Goal: Task Accomplishment & Management: Use online tool/utility

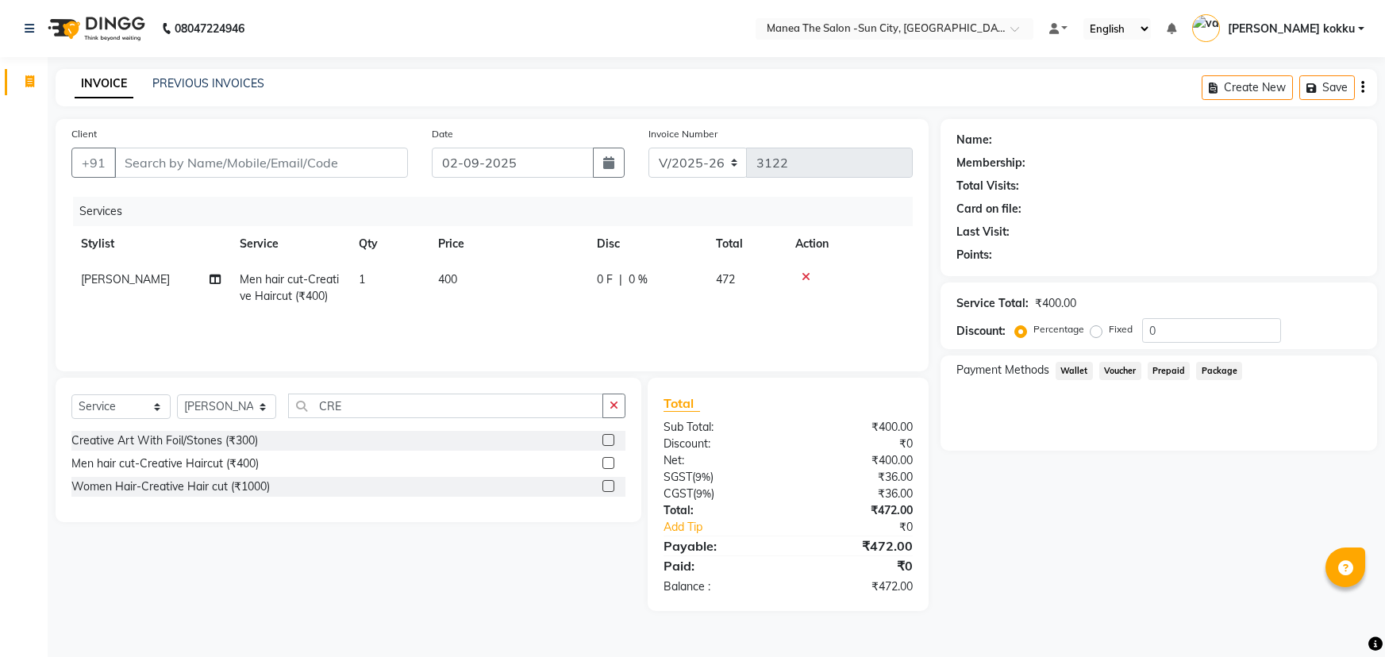
select select "5822"
select select "service"
select select "62892"
click at [617, 411] on icon "button" at bounding box center [613, 405] width 9 height 11
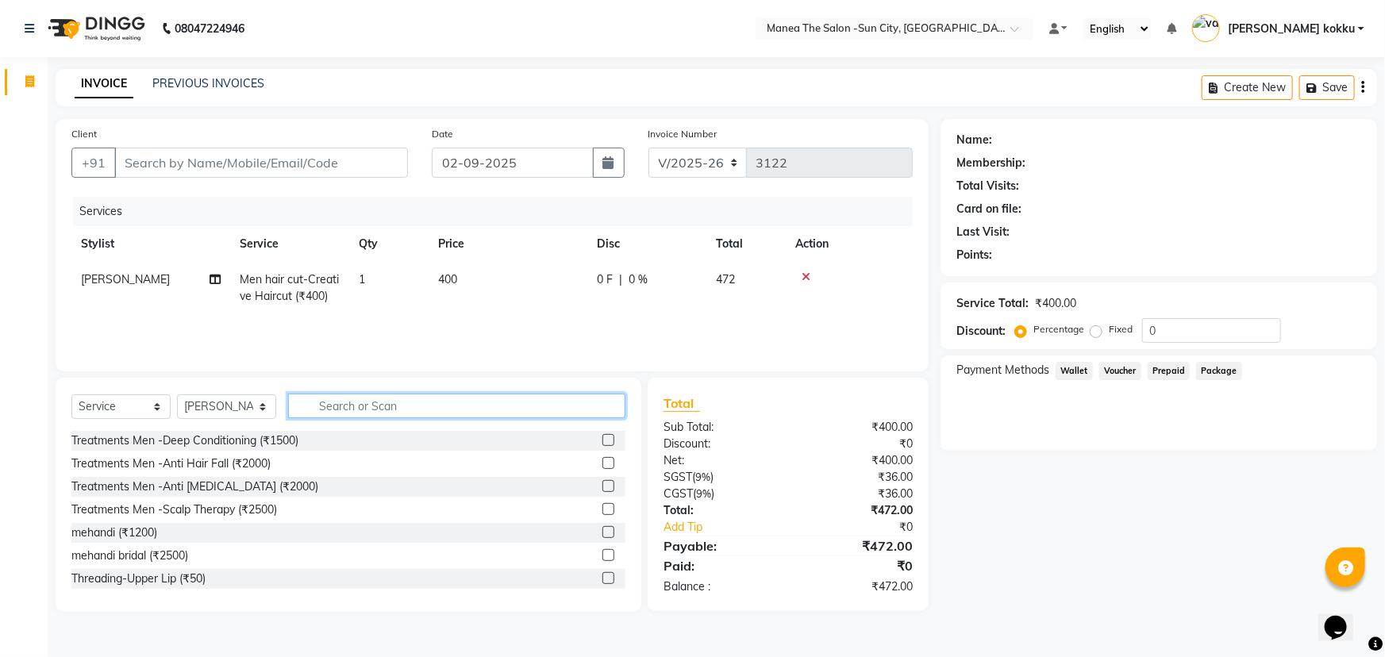
click at [479, 405] on input "text" at bounding box center [456, 406] width 337 height 25
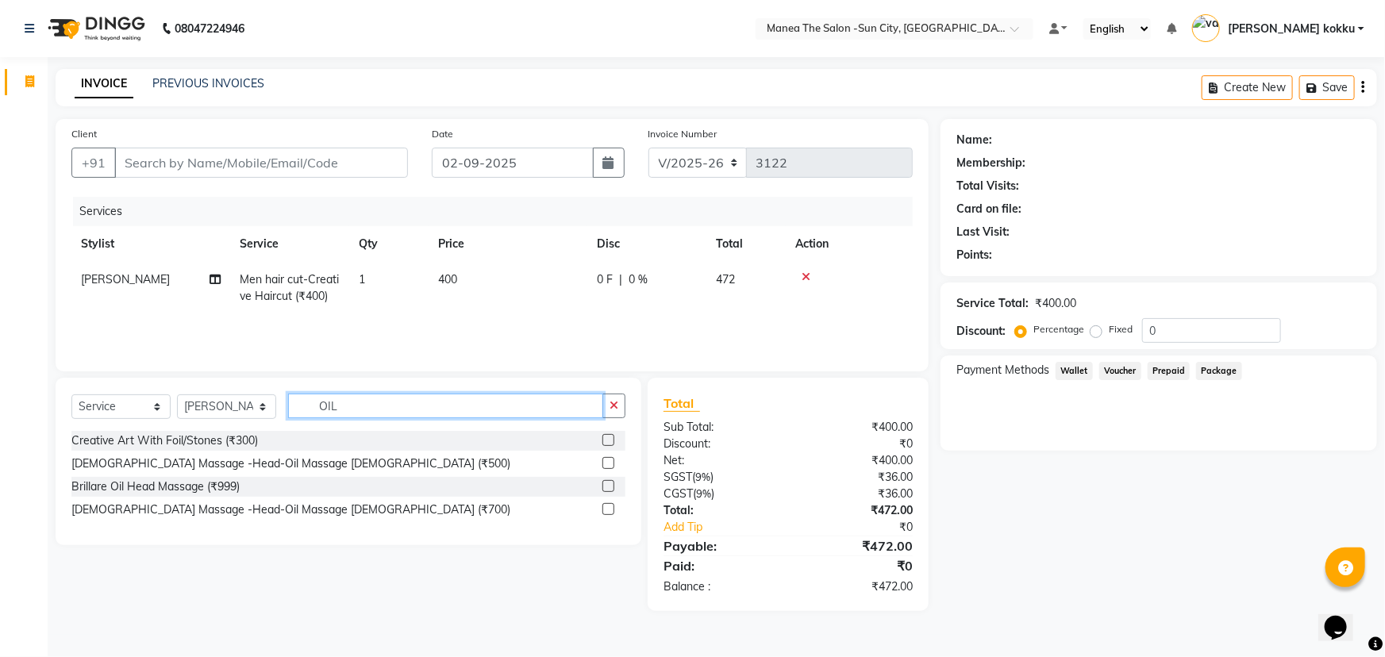
type input "OIL"
click at [609, 463] on label at bounding box center [608, 463] width 12 height 12
click at [609, 463] on input "checkbox" at bounding box center [607, 464] width 10 height 10
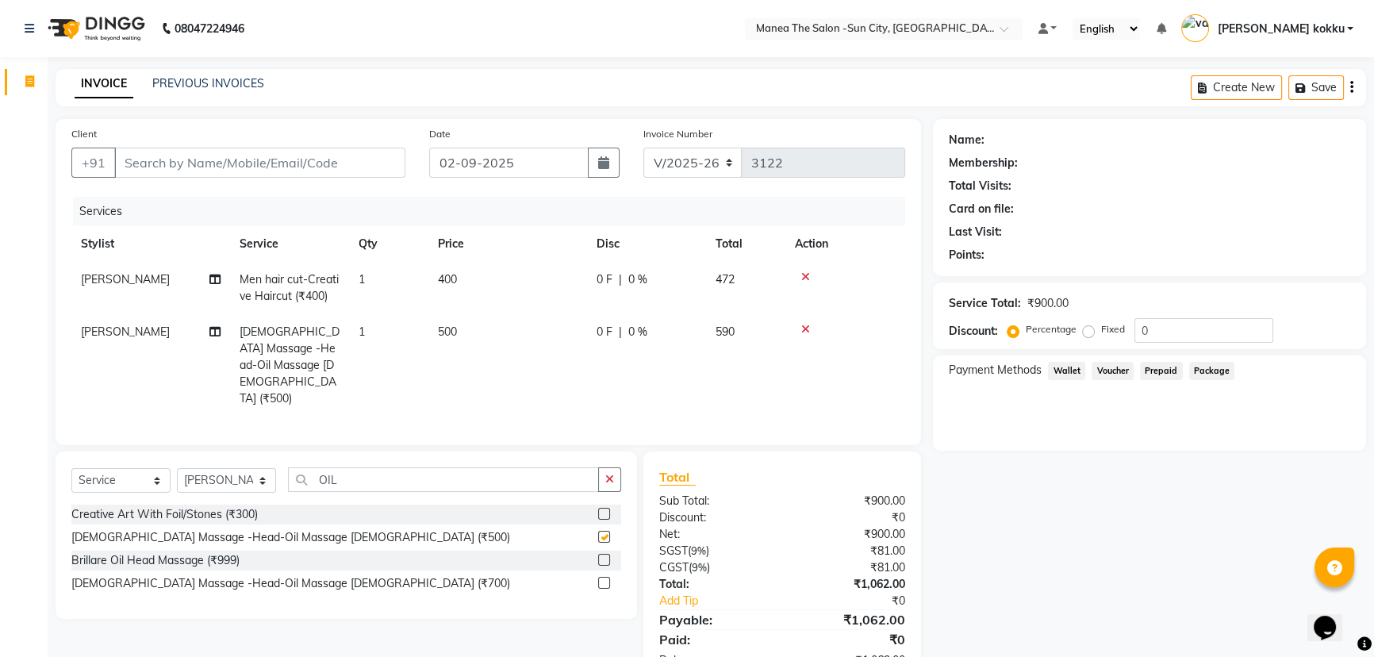
checkbox input "false"
click at [255, 159] on input "Client" at bounding box center [259, 163] width 291 height 30
type input "9845541651"
click at [351, 171] on button "Add Client" at bounding box center [365, 163] width 82 height 30
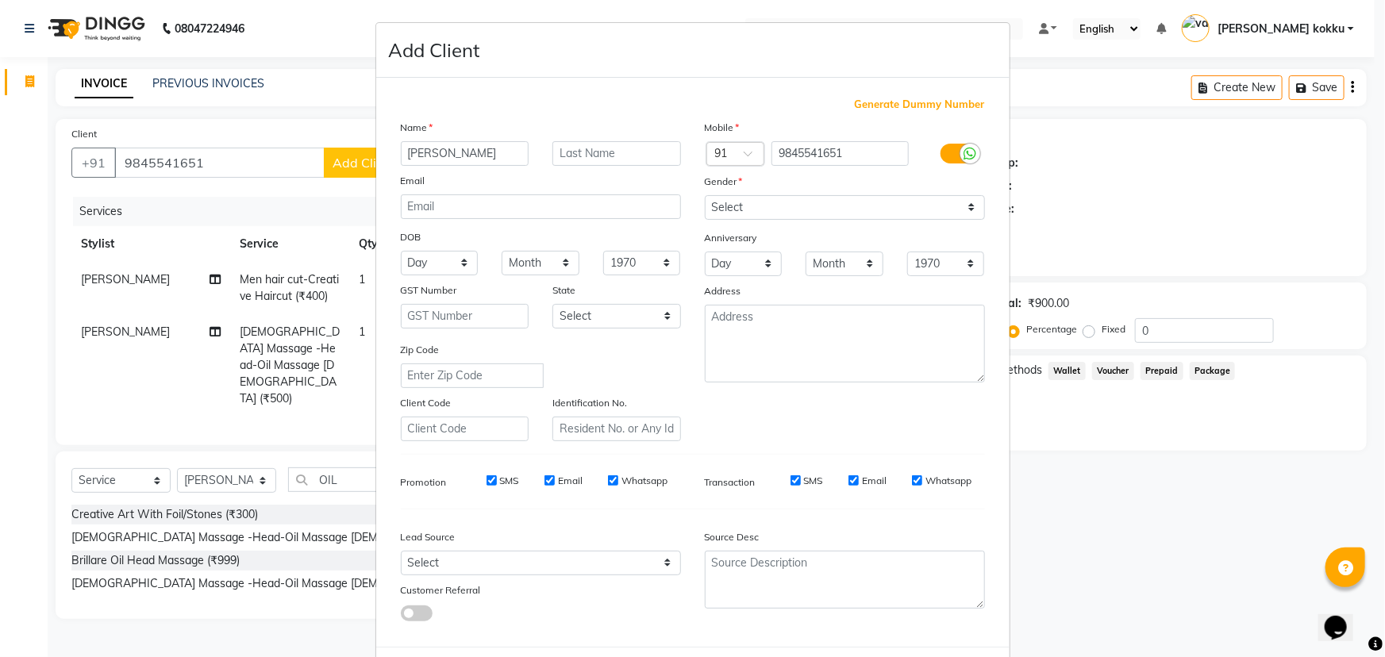
type input "[PERSON_NAME]"
click at [748, 206] on select "Select [DEMOGRAPHIC_DATA] [DEMOGRAPHIC_DATA] Other Prefer Not To Say" at bounding box center [845, 207] width 280 height 25
select select "[DEMOGRAPHIC_DATA]"
click at [705, 195] on select "Select [DEMOGRAPHIC_DATA] [DEMOGRAPHIC_DATA] Other Prefer Not To Say" at bounding box center [845, 207] width 280 height 25
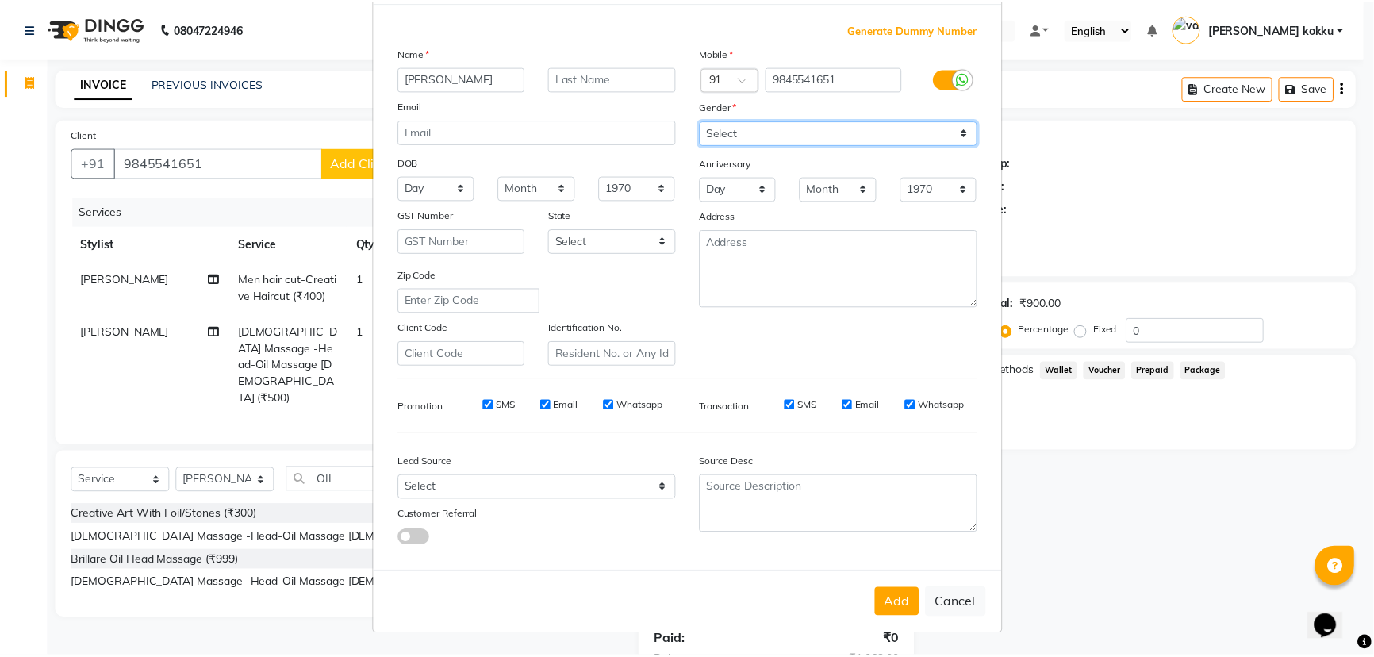
scroll to position [79, 0]
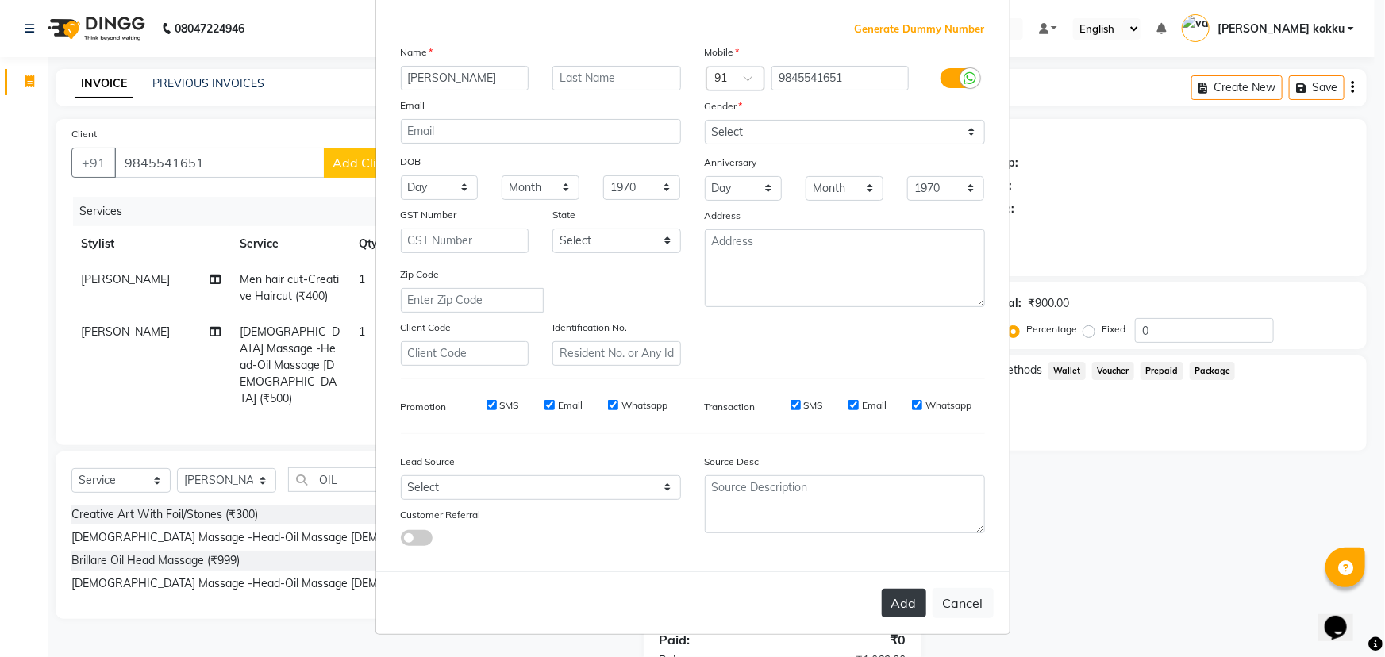
click at [896, 606] on button "Add" at bounding box center [904, 603] width 44 height 29
type input "98******51"
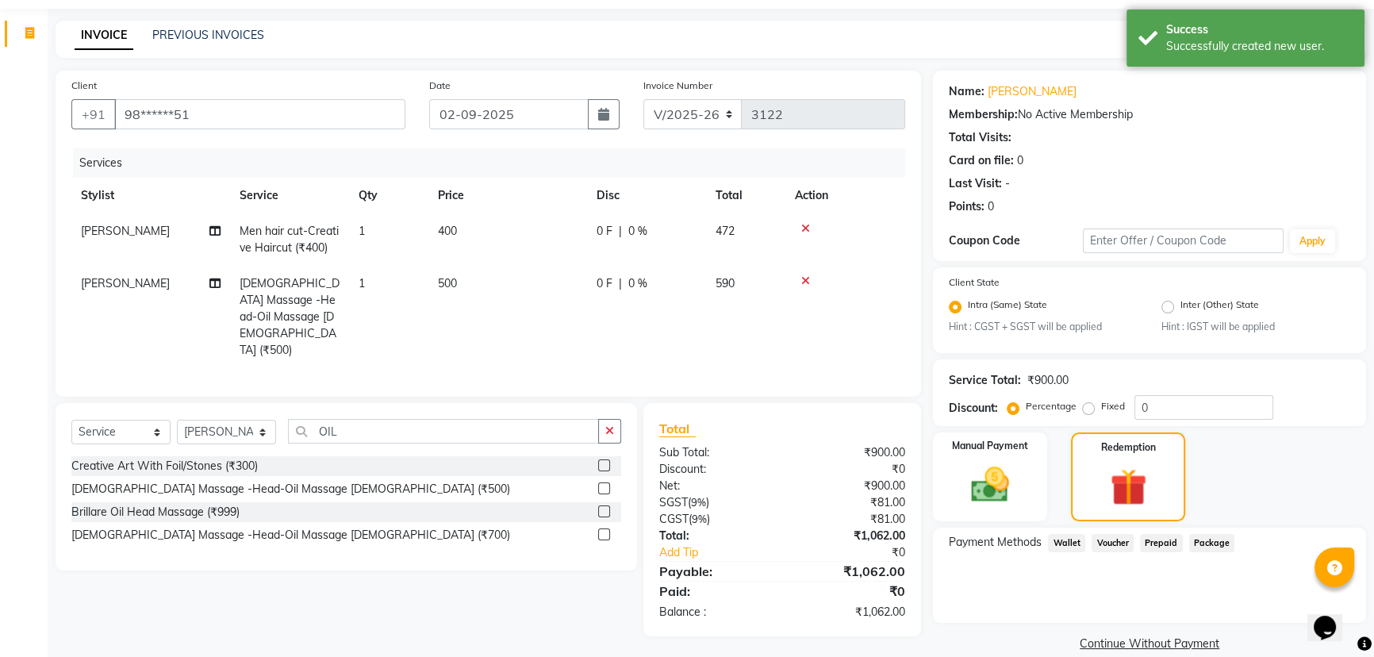
scroll to position [71, 0]
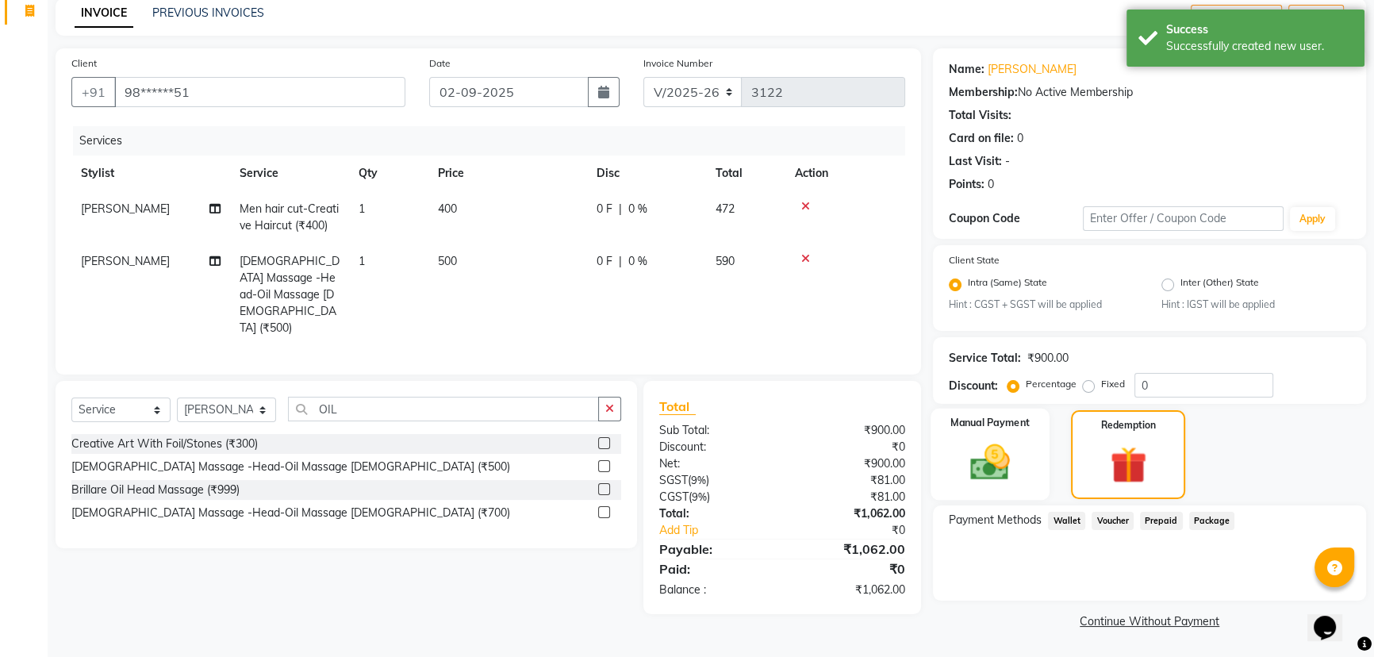
click at [983, 442] on img at bounding box center [990, 462] width 64 height 45
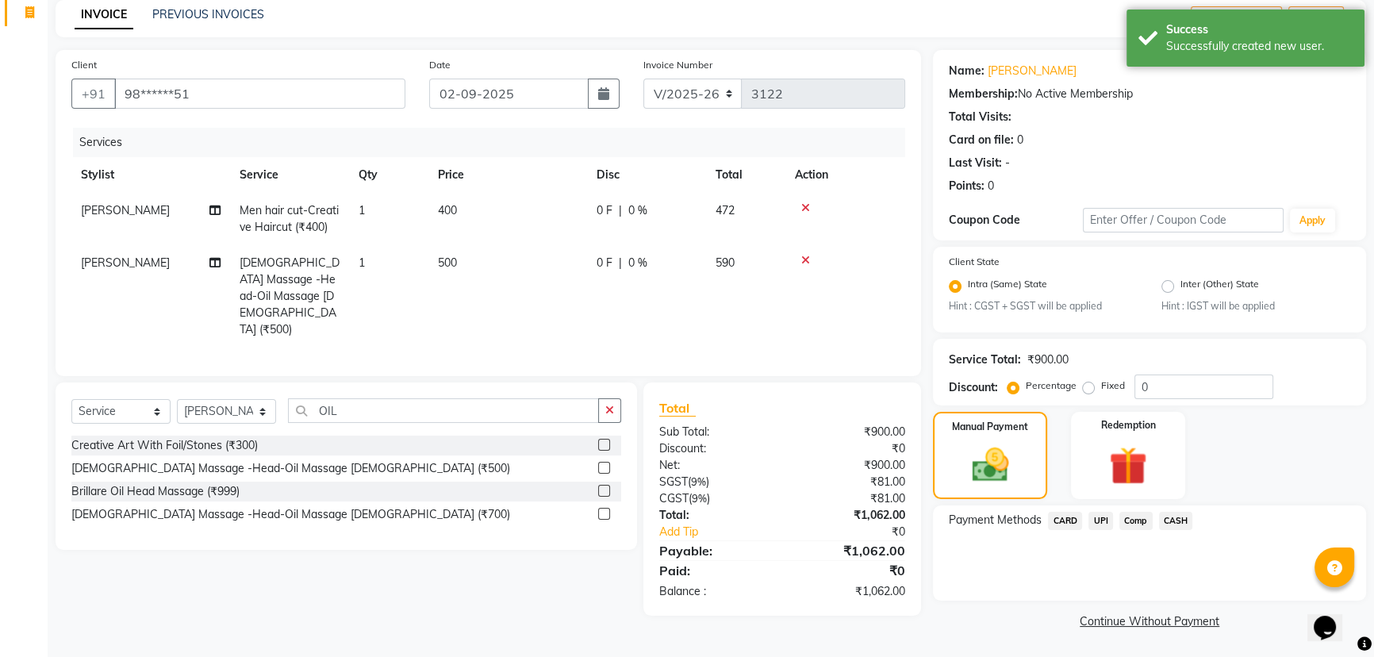
click at [1108, 521] on span "UPI" at bounding box center [1101, 521] width 25 height 18
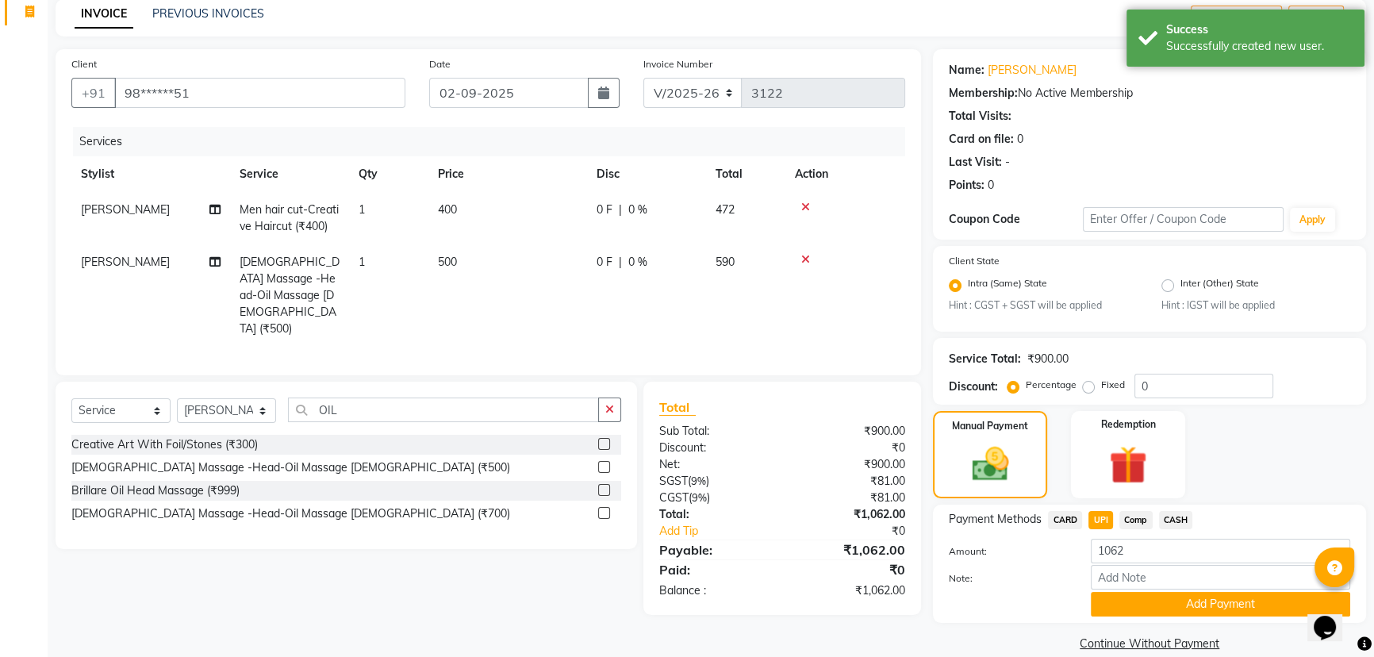
scroll to position [71, 0]
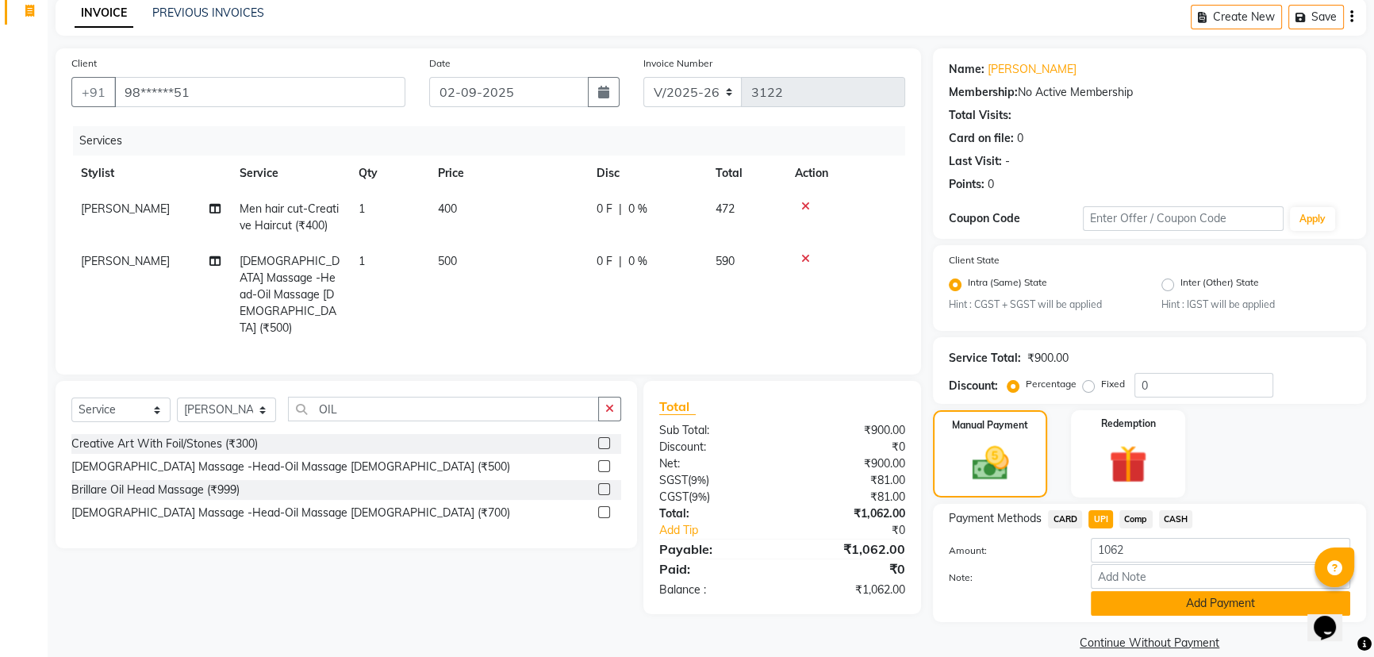
click at [1143, 609] on button "Add Payment" at bounding box center [1220, 603] width 259 height 25
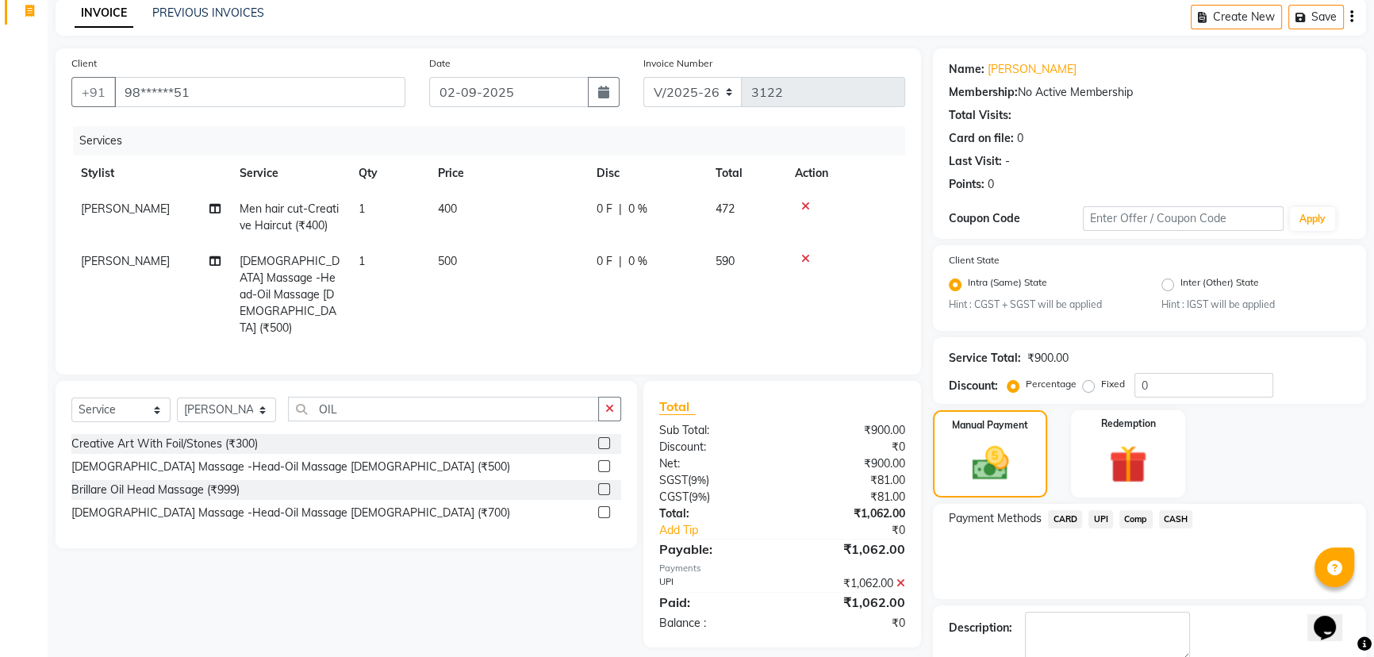
scroll to position [159, 0]
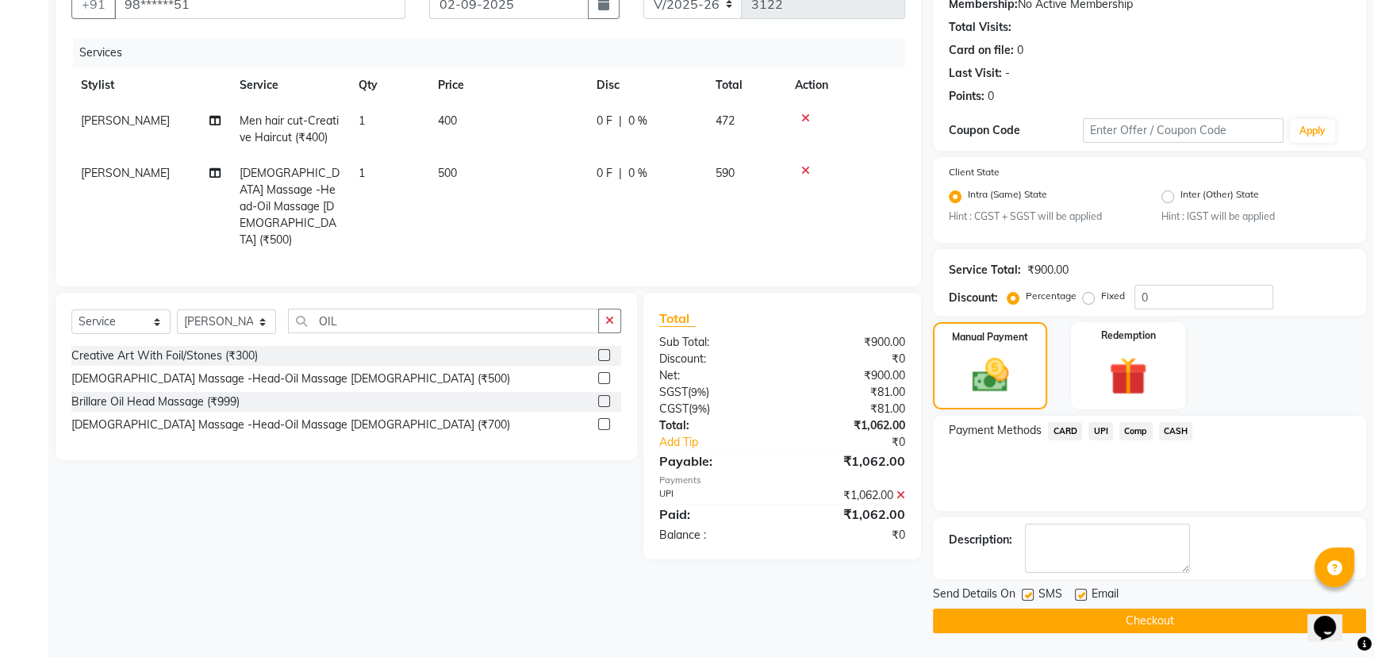
click at [1031, 594] on label at bounding box center [1028, 595] width 12 height 12
click at [1031, 594] on input "checkbox" at bounding box center [1027, 595] width 10 height 10
checkbox input "false"
click at [1027, 619] on button "Checkout" at bounding box center [1149, 621] width 433 height 25
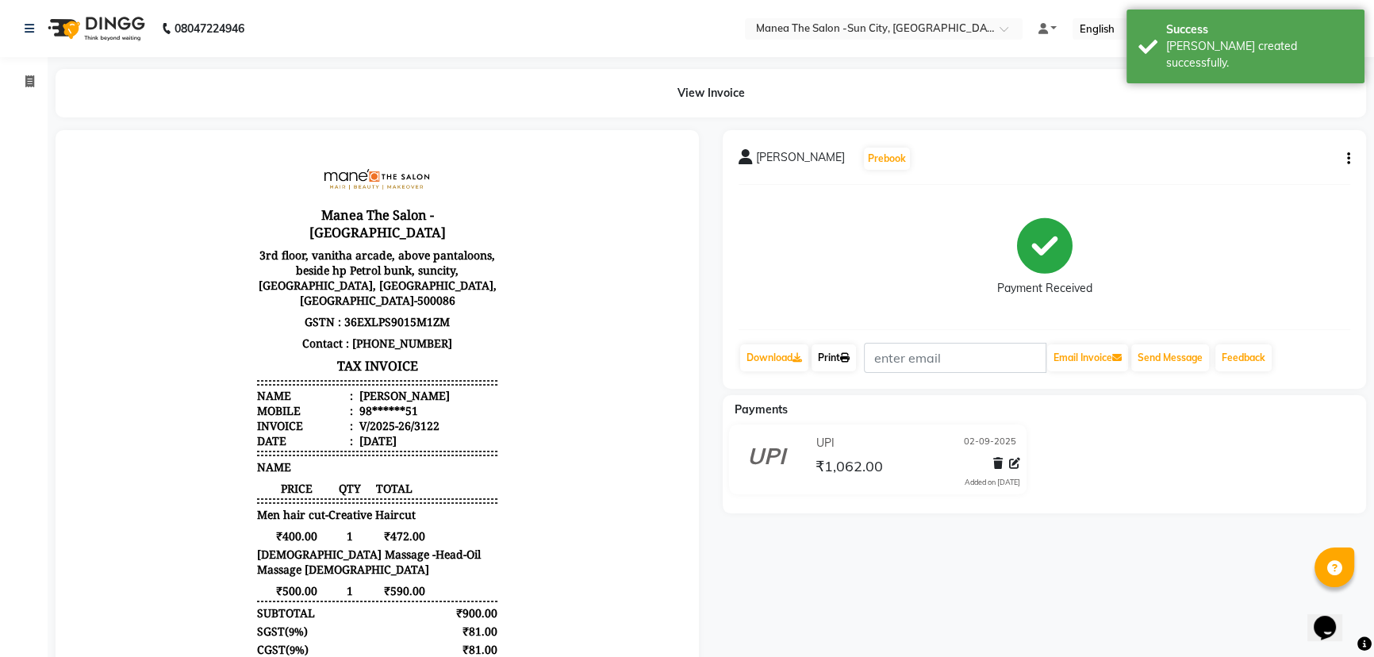
click at [833, 357] on link "Print" at bounding box center [834, 357] width 44 height 27
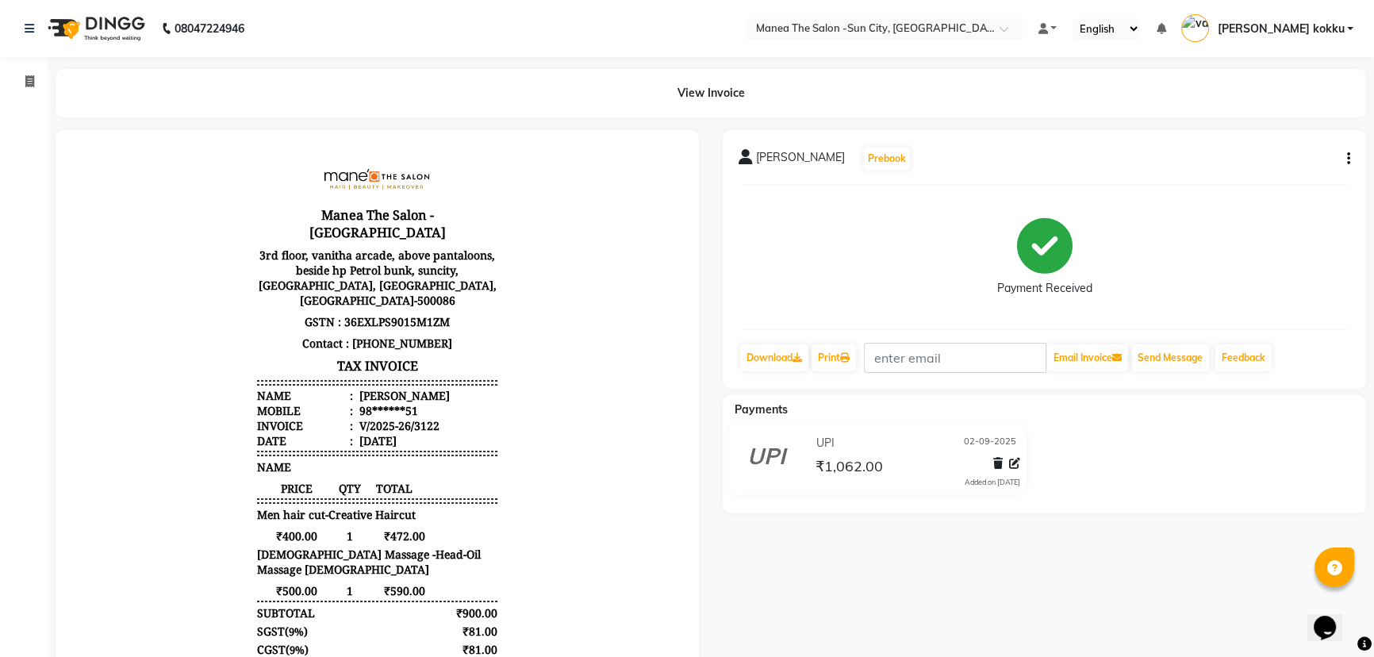
select select "5822"
select select "service"
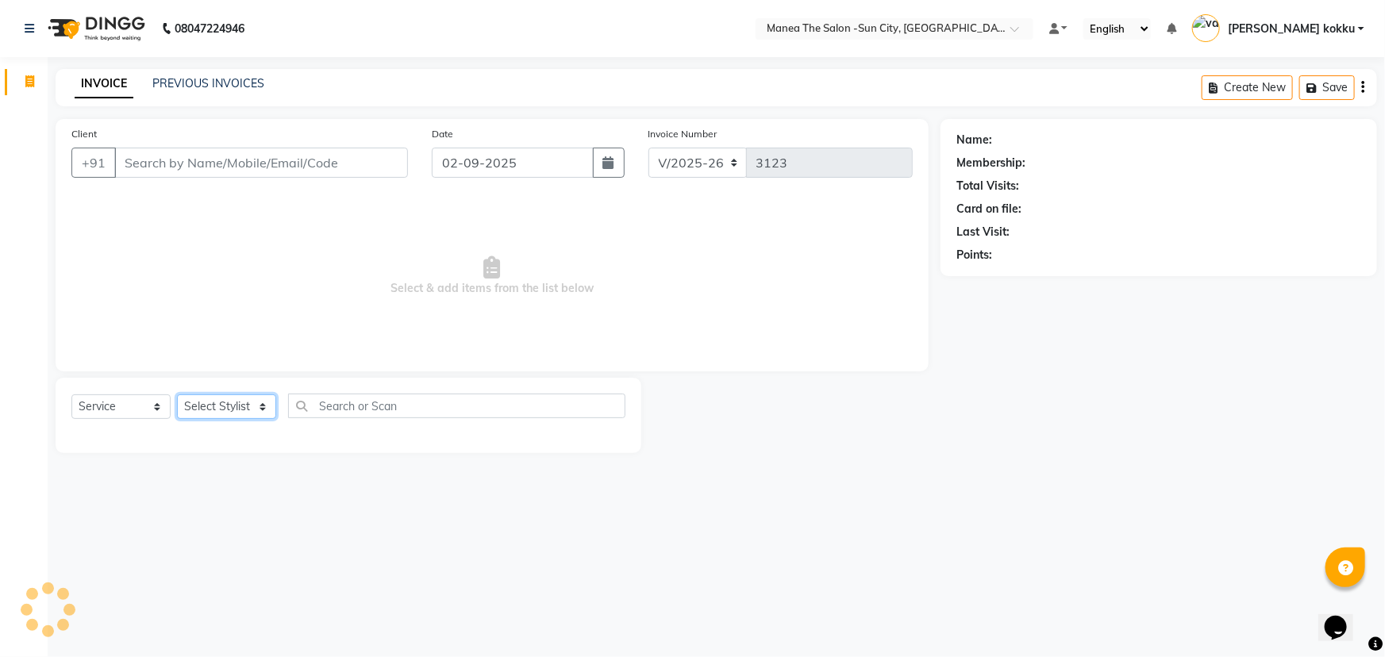
click at [248, 402] on select "Select Stylist [PERSON_NAME] [PERSON_NAME] [PERSON_NAME] Ikrar [PERSON_NAME] K …" at bounding box center [226, 406] width 99 height 25
select select "85974"
click at [177, 394] on select "Select Stylist [PERSON_NAME] [PERSON_NAME] [PERSON_NAME] Ikrar [PERSON_NAME] K …" at bounding box center [226, 406] width 99 height 25
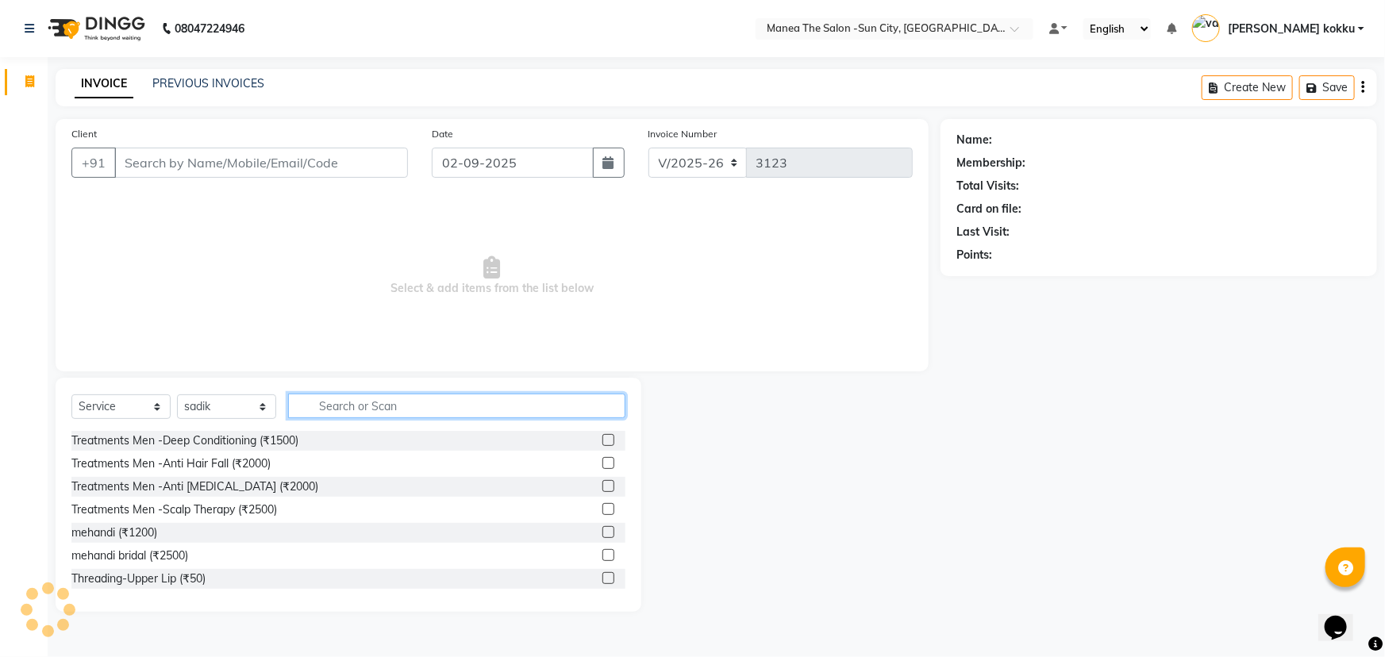
click at [353, 414] on input "text" at bounding box center [456, 406] width 337 height 25
type input "GLO"
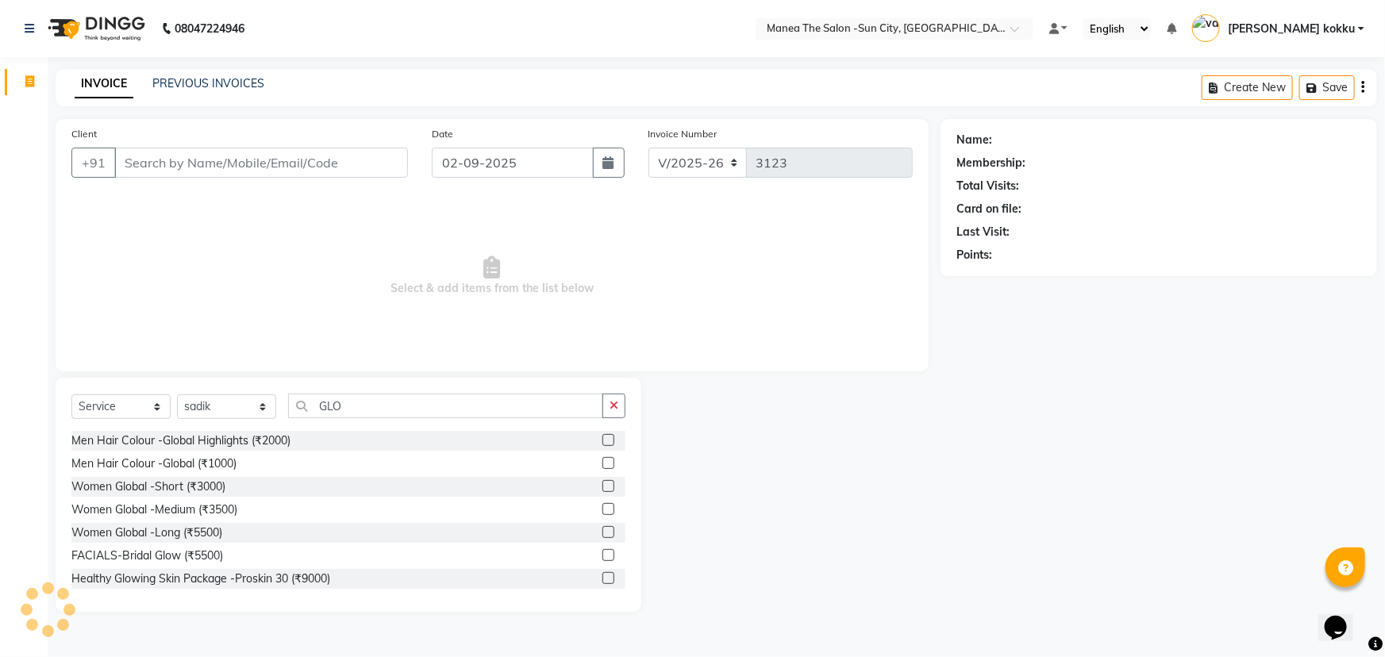
click at [602, 513] on label at bounding box center [608, 509] width 12 height 12
click at [602, 513] on input "checkbox" at bounding box center [607, 510] width 10 height 10
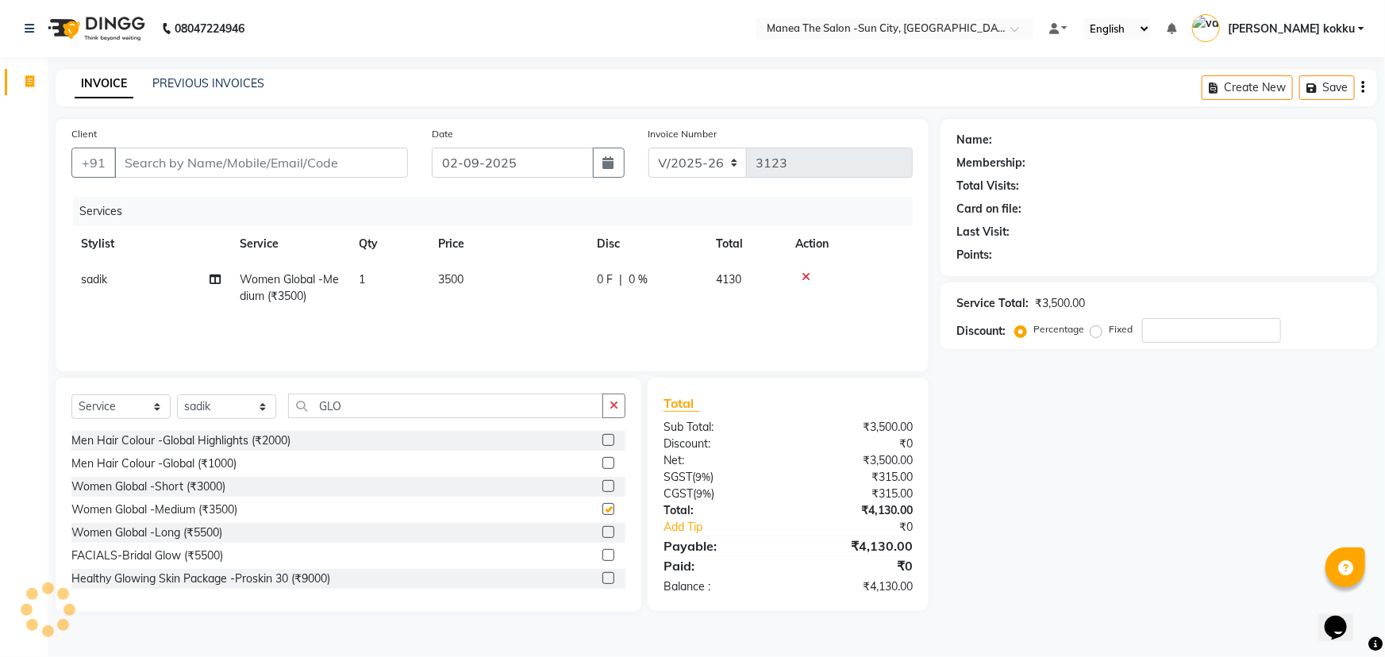
checkbox input "false"
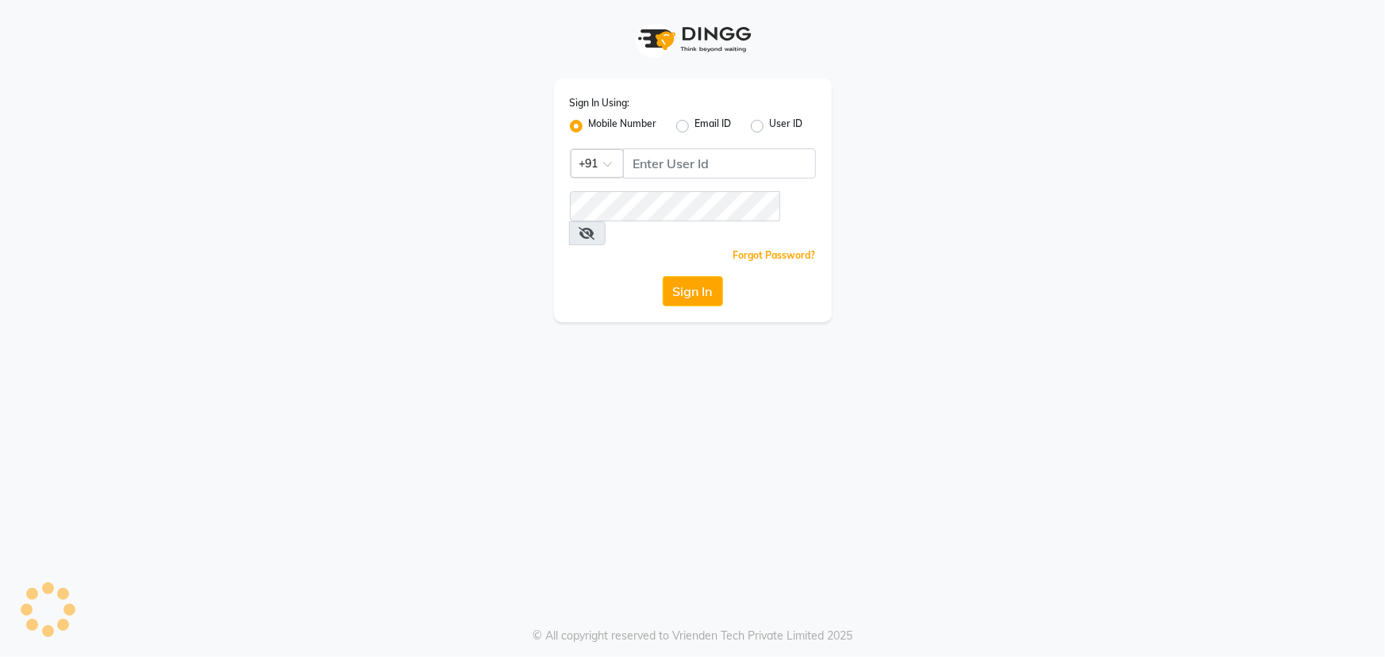
select select "service"
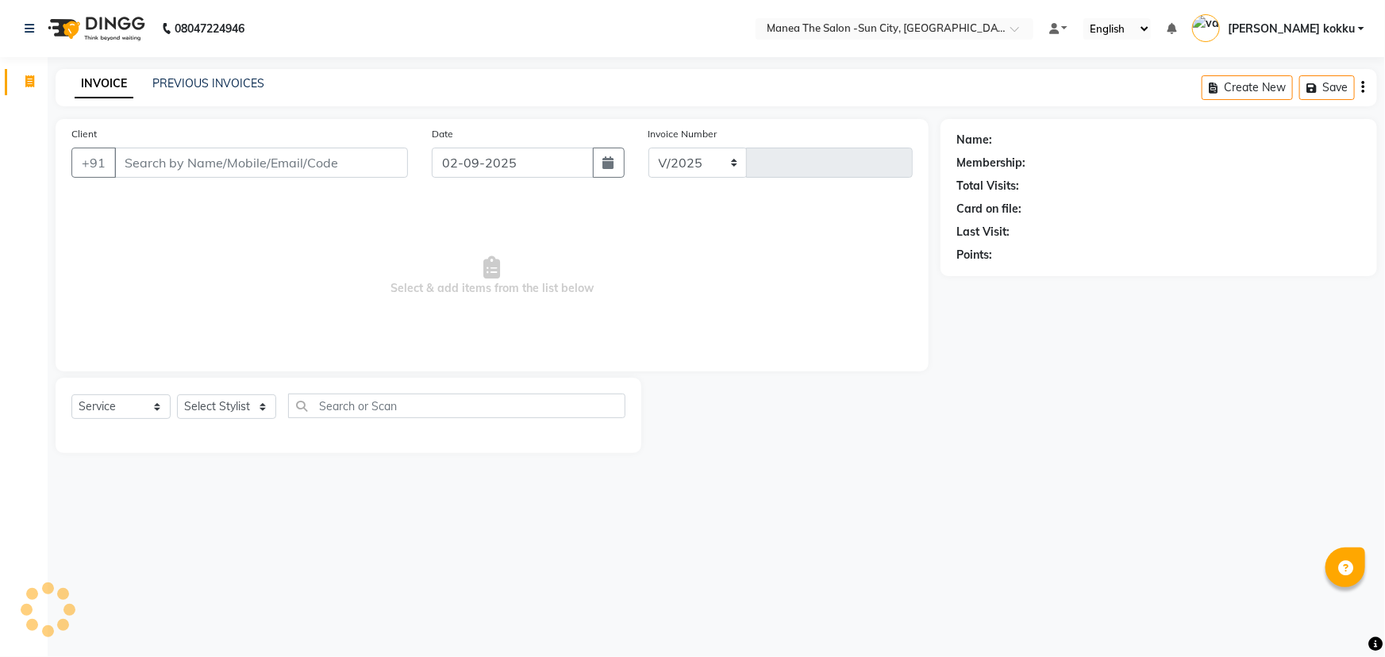
select select "en"
select select "5822"
type input "3123"
click at [224, 403] on select "Select Stylist [PERSON_NAME] [PERSON_NAME] [PERSON_NAME] Ikrar [PERSON_NAME] K …" at bounding box center [226, 406] width 99 height 25
select select "85974"
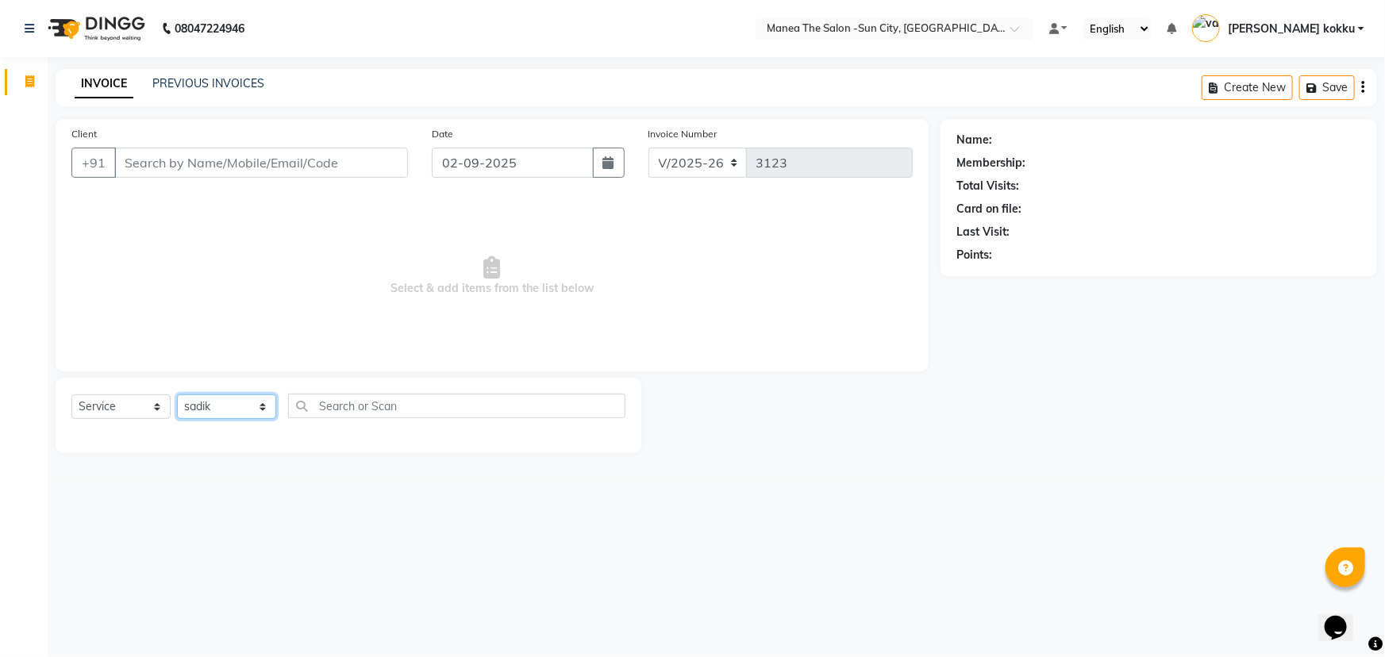
click at [177, 394] on select "Select Stylist [PERSON_NAME] [PERSON_NAME] [PERSON_NAME] Ikrar [PERSON_NAME] K …" at bounding box center [226, 406] width 99 height 25
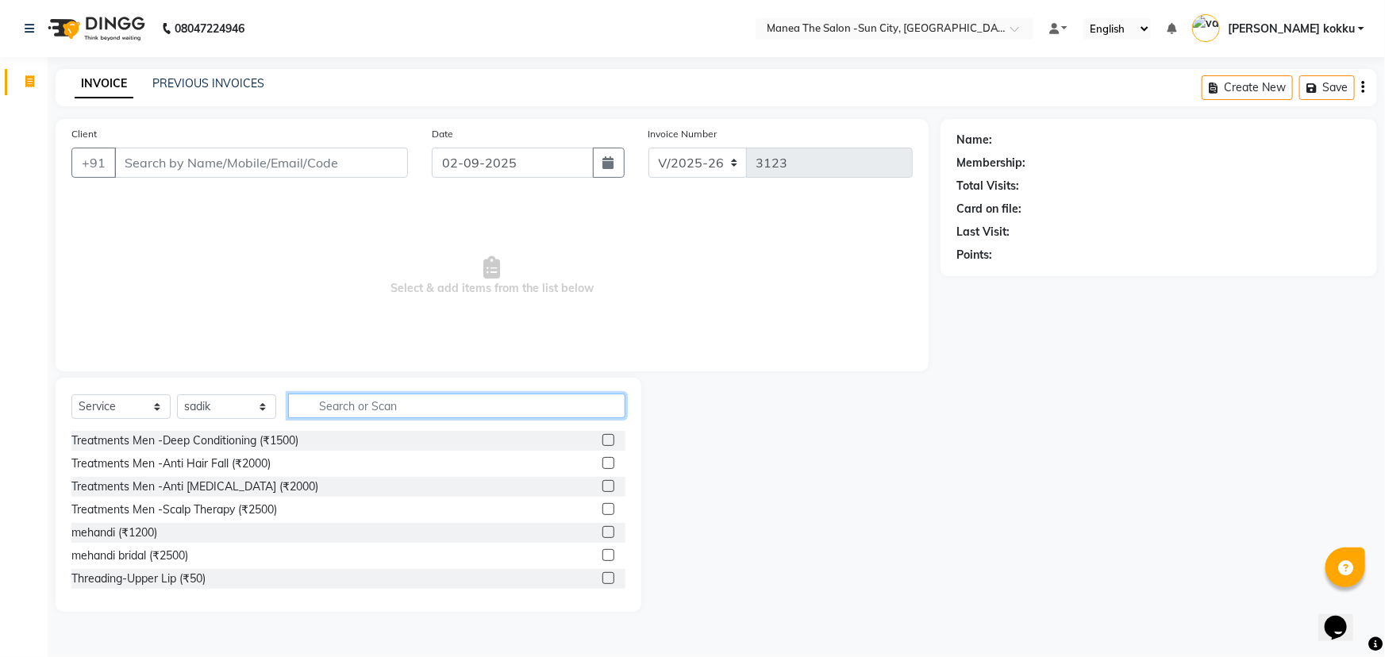
click at [325, 403] on input "text" at bounding box center [456, 406] width 337 height 25
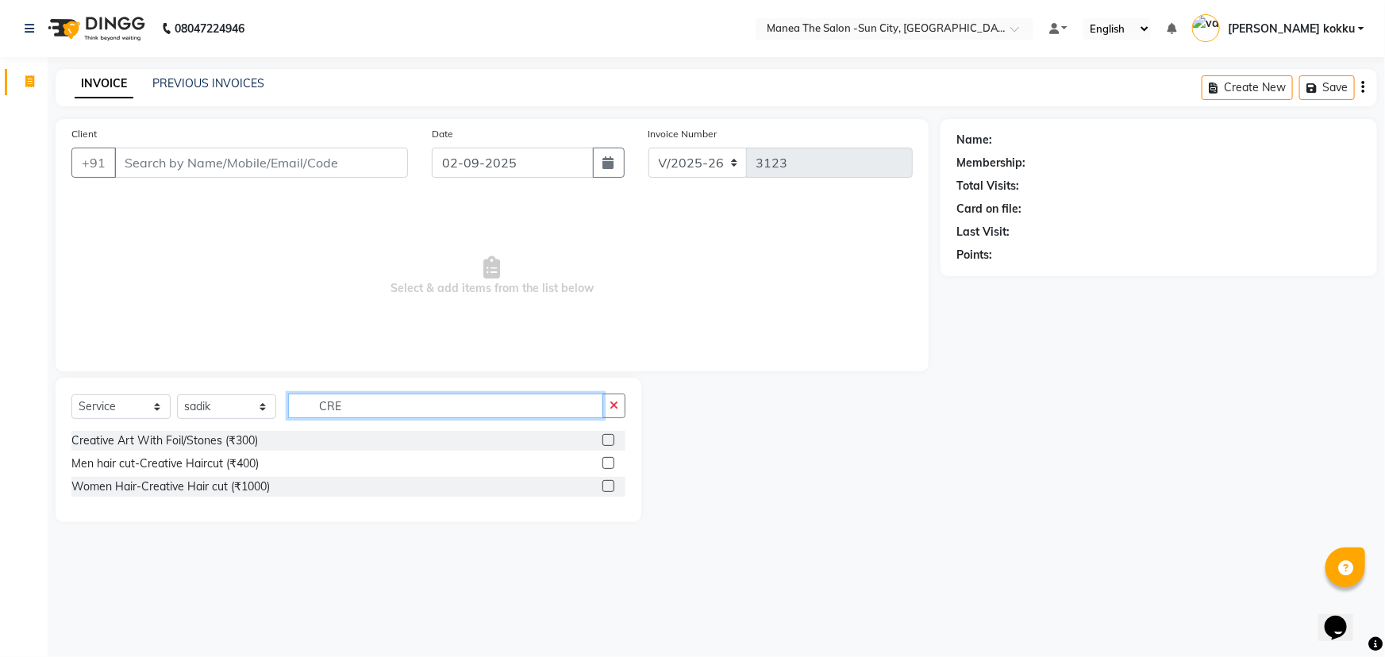
type input "CRE"
click at [608, 487] on label at bounding box center [608, 486] width 12 height 12
click at [608, 487] on input "checkbox" at bounding box center [607, 487] width 10 height 10
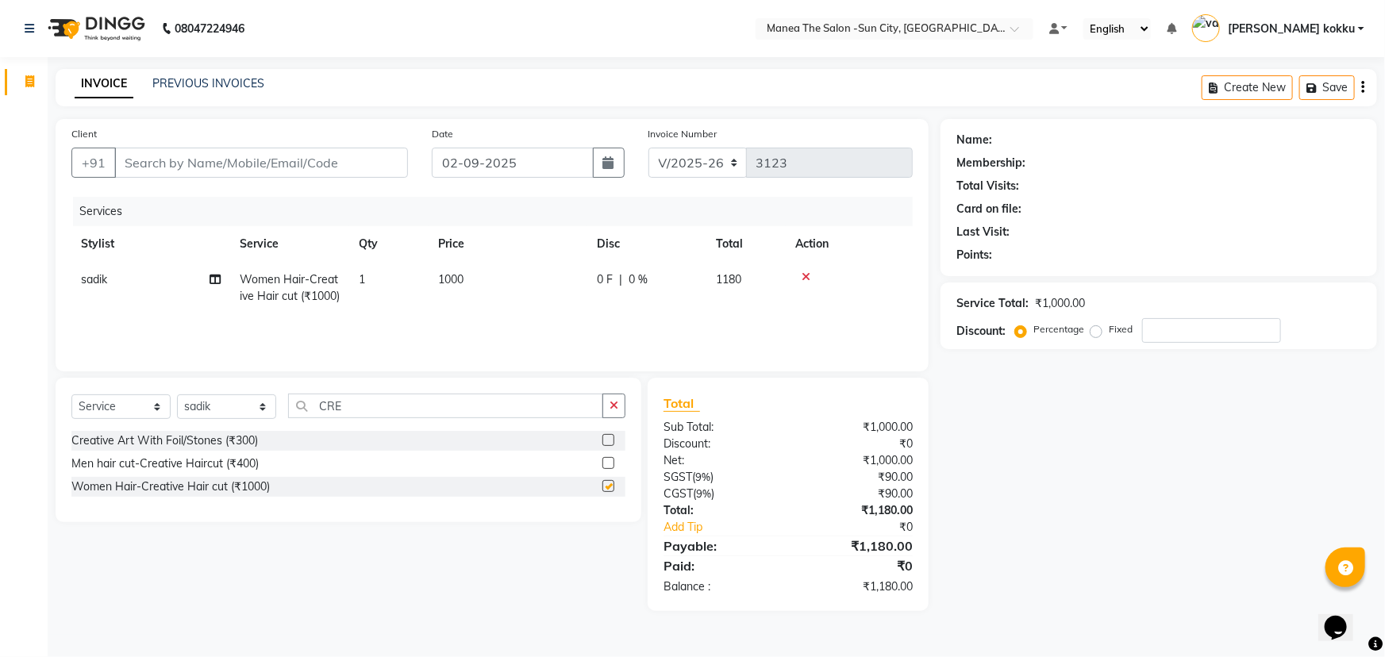
checkbox input "false"
click at [616, 410] on icon "button" at bounding box center [613, 405] width 9 height 11
